Goal: Information Seeking & Learning: Learn about a topic

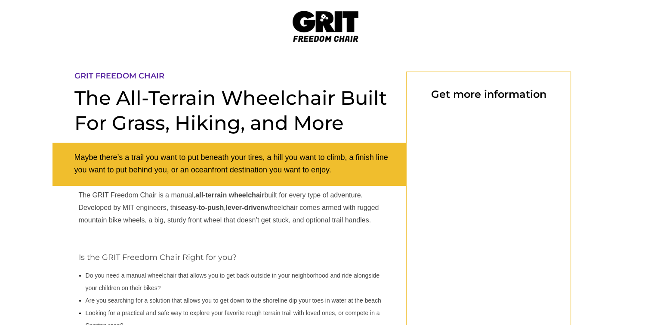
select select "US"
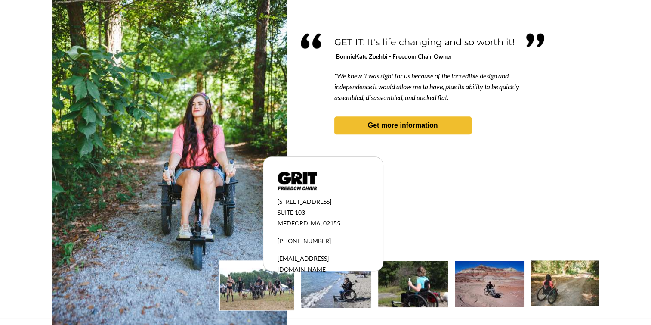
scroll to position [794, 0]
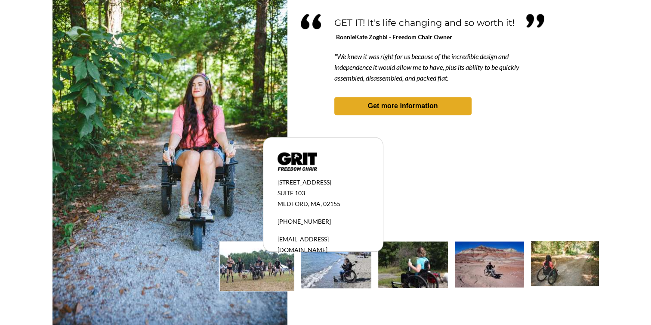
click at [431, 103] on strong "Get more information" at bounding box center [403, 105] width 70 height 7
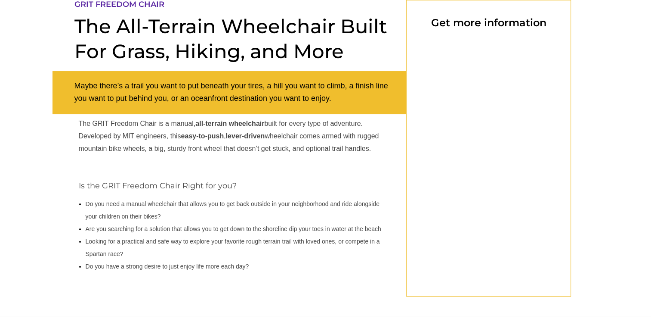
select select "US"
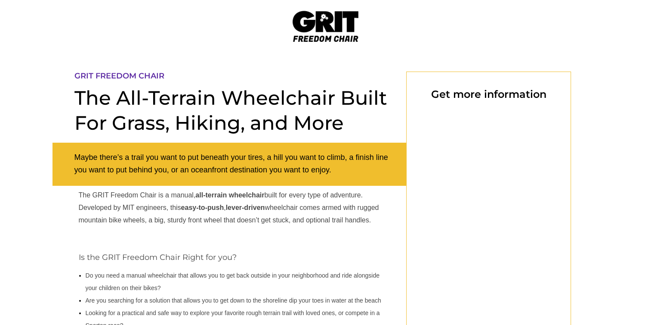
select select "US"
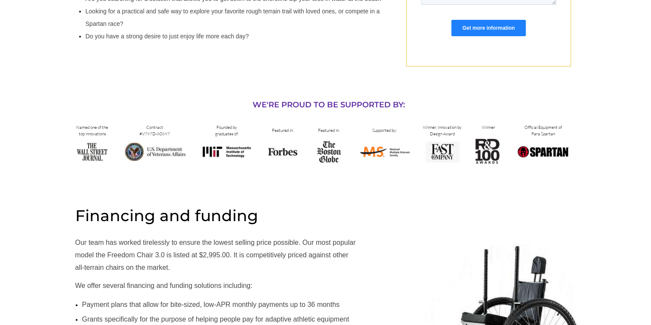
scroll to position [387, 0]
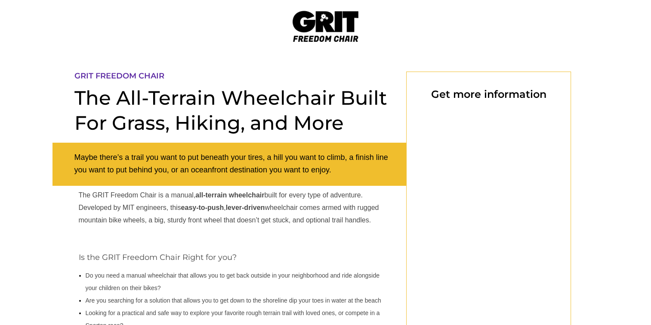
select select "US"
